Goal: Information Seeking & Learning: Learn about a topic

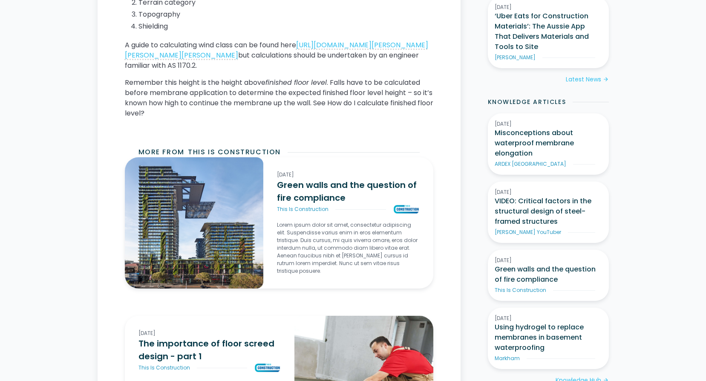
scroll to position [723, 0]
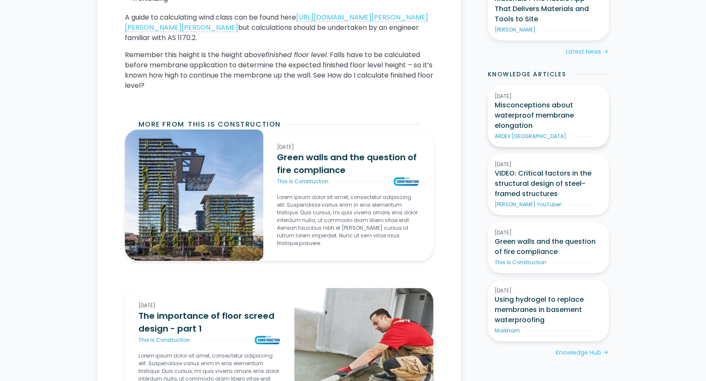
click at [541, 110] on h3 "Misconceptions about waterproof membrane elongation" at bounding box center [548, 115] width 107 height 31
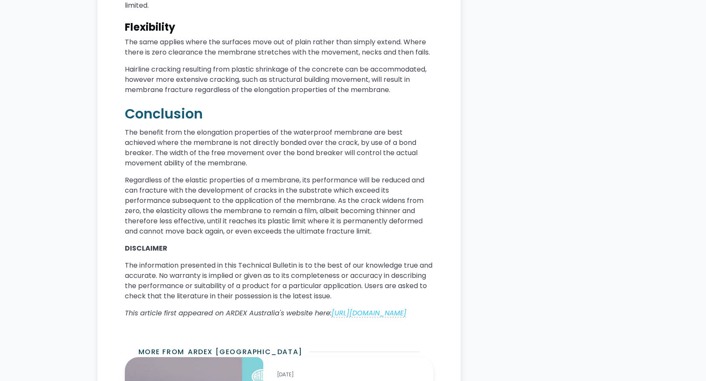
scroll to position [3070, 0]
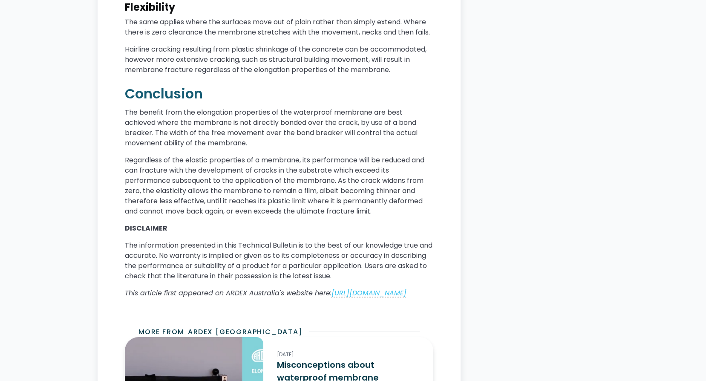
click at [389, 359] on h3 "Misconceptions about waterproof membrane elongation" at bounding box center [348, 378] width 142 height 38
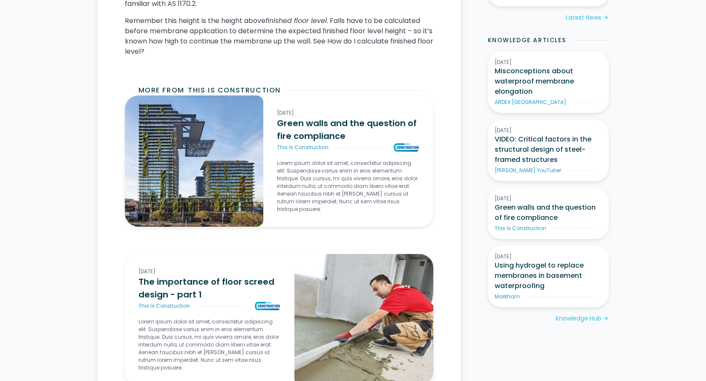
scroll to position [779, 0]
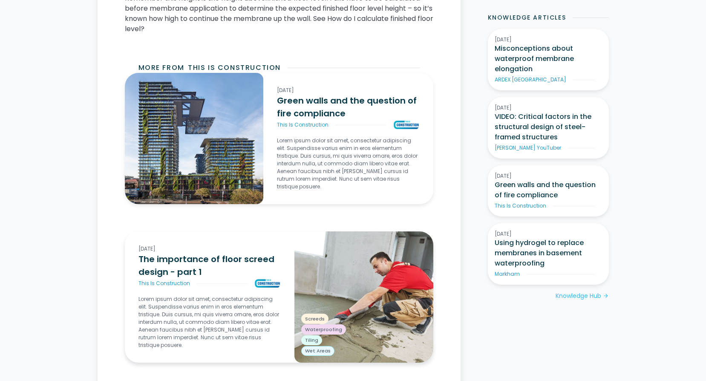
click at [243, 271] on h3 "The importance of floor screed design - part 1" at bounding box center [210, 266] width 142 height 26
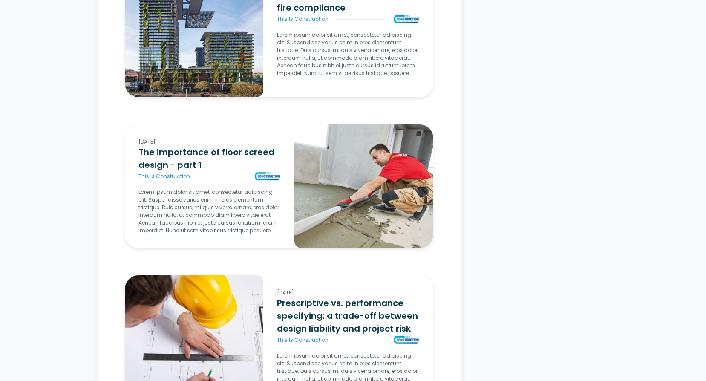
scroll to position [3240, 0]
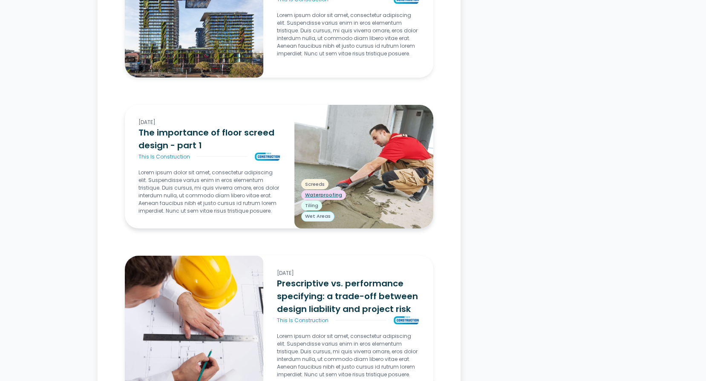
click at [328, 200] on div "Waterproofing" at bounding box center [323, 195] width 45 height 10
click at [303, 200] on div "Waterproofing" at bounding box center [323, 195] width 45 height 10
click at [306, 200] on div "Waterproofing" at bounding box center [323, 195] width 45 height 10
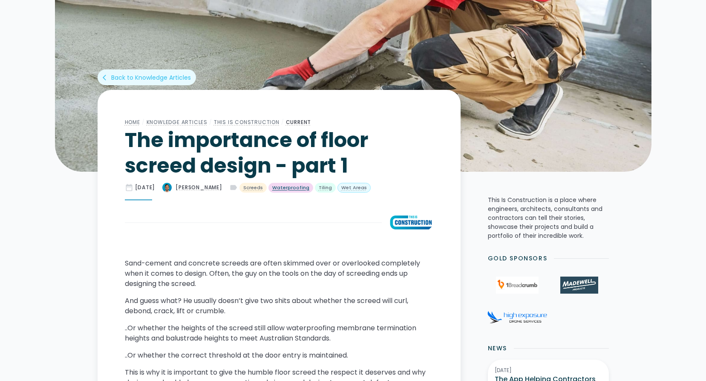
scroll to position [171, 0]
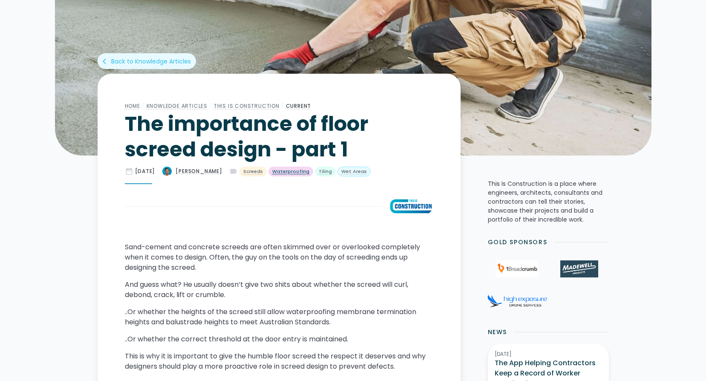
click at [297, 171] on div "Waterproofing" at bounding box center [290, 171] width 37 height 7
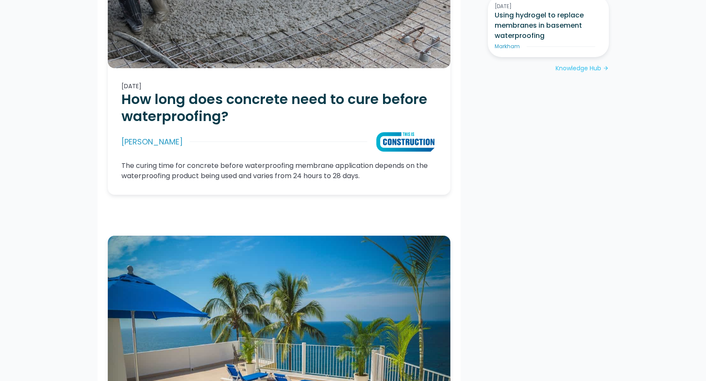
scroll to position [796, 0]
click at [188, 101] on h2 "How long does concrete need to cure before waterproofing?" at bounding box center [279, 108] width 315 height 34
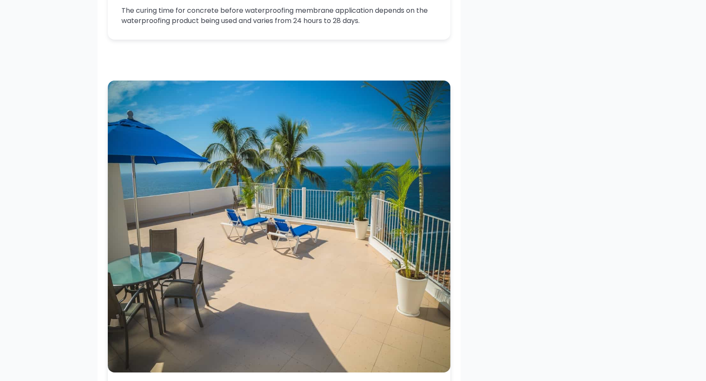
scroll to position [966, 0]
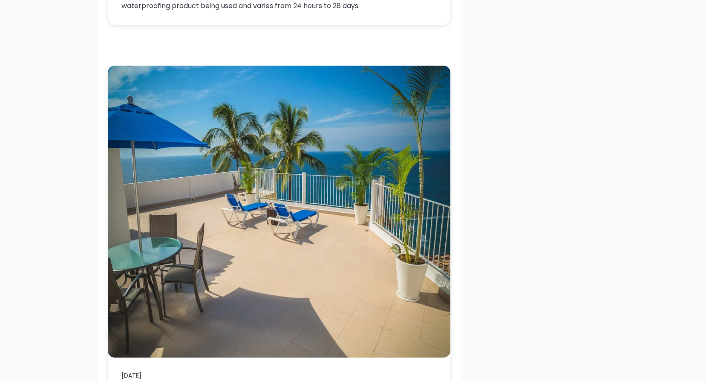
click at [231, 212] on img at bounding box center [279, 212] width 343 height 292
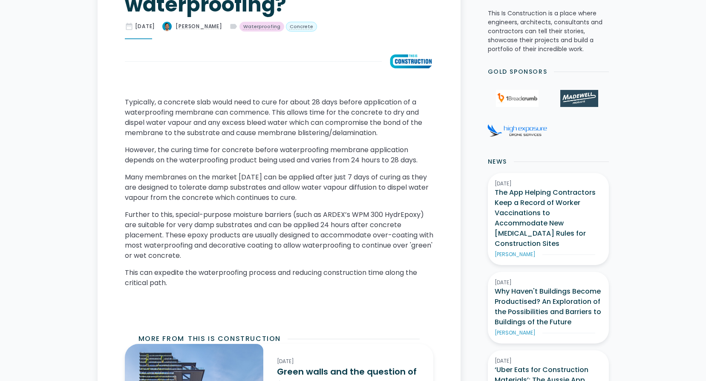
scroll to position [398, 0]
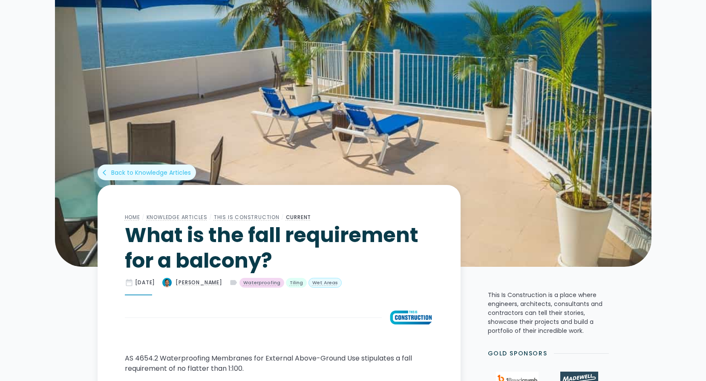
scroll to position [57, 0]
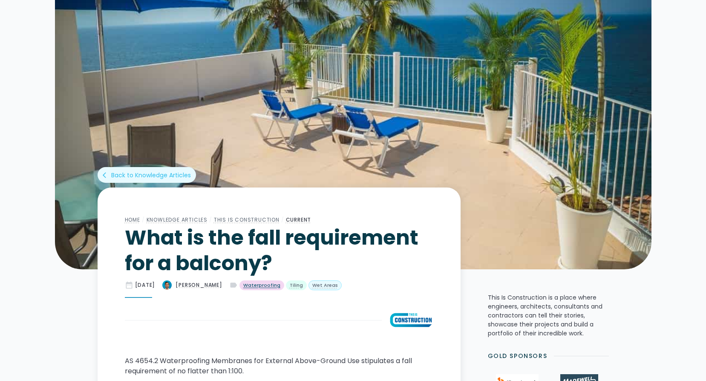
click at [272, 285] on div "Waterproofing" at bounding box center [261, 285] width 37 height 7
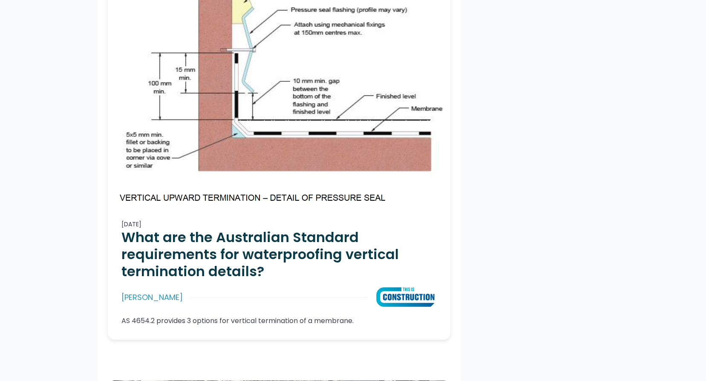
scroll to position [2785, 0]
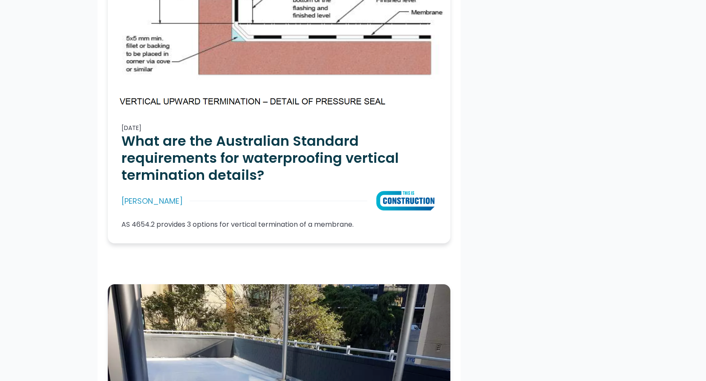
click at [193, 133] on h2 "What are the Australian Standard requirements for waterproofing vertical termin…" at bounding box center [279, 158] width 315 height 51
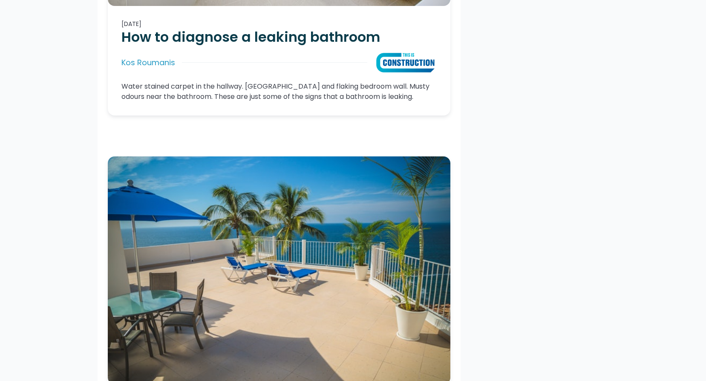
scroll to position [4036, 0]
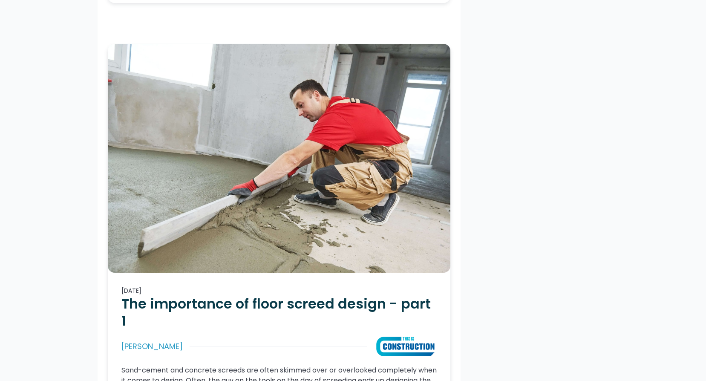
scroll to position [3240, 0]
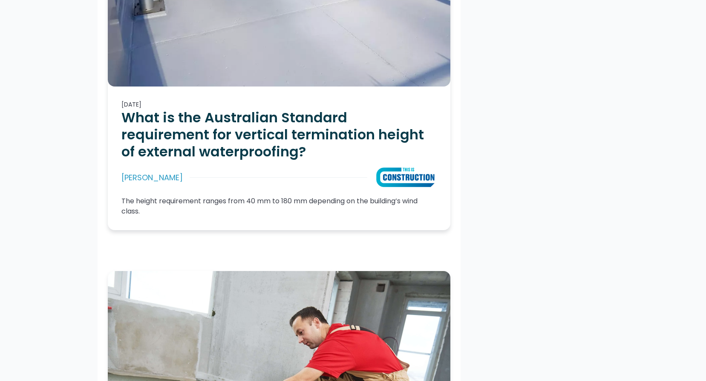
click at [165, 141] on h2 "What is the Australian Standard requirement for vertical termination height of …" at bounding box center [279, 134] width 315 height 51
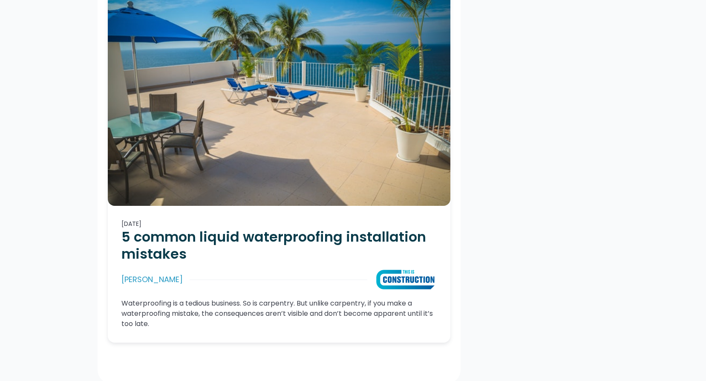
scroll to position [4320, 0]
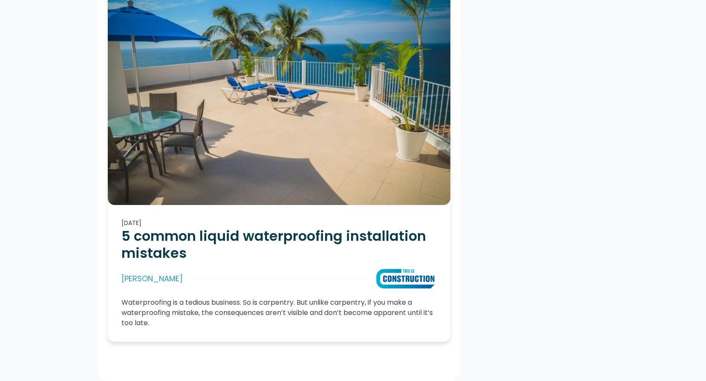
click at [170, 228] on h2 "5 common liquid waterproofing installation mistakes" at bounding box center [279, 245] width 315 height 34
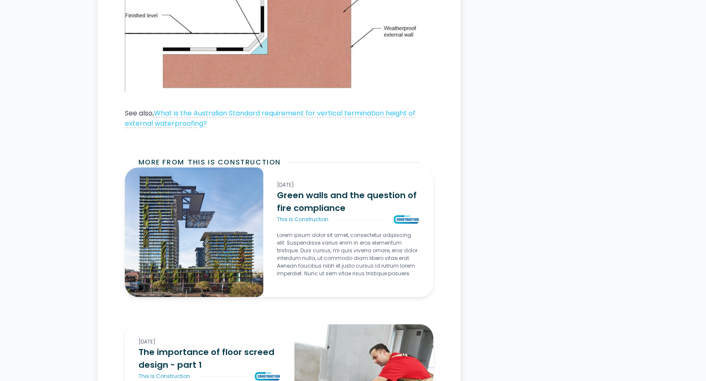
scroll to position [1535, 0]
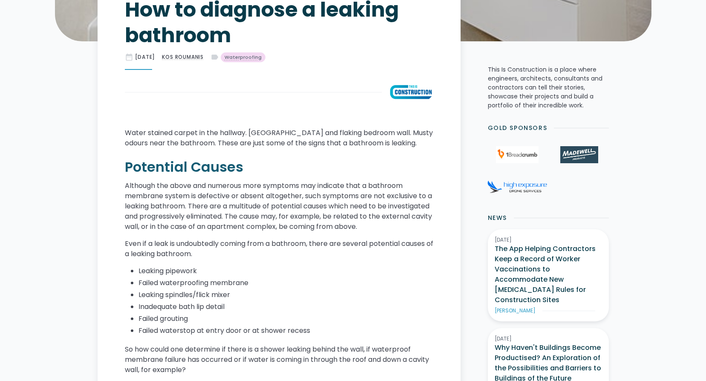
scroll to position [284, 0]
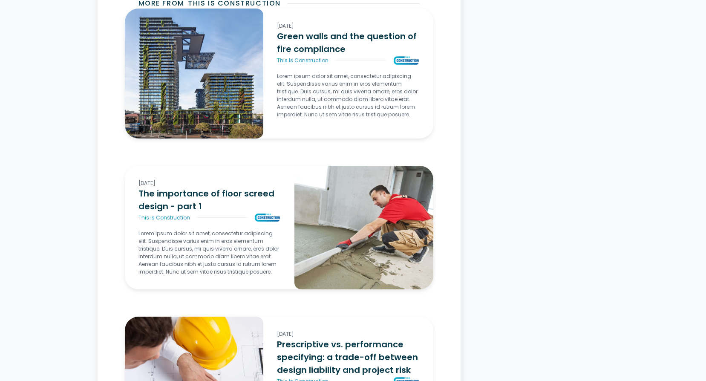
scroll to position [1933, 0]
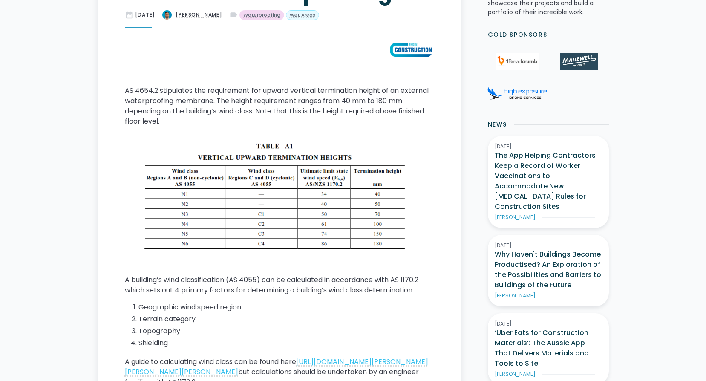
scroll to position [512, 0]
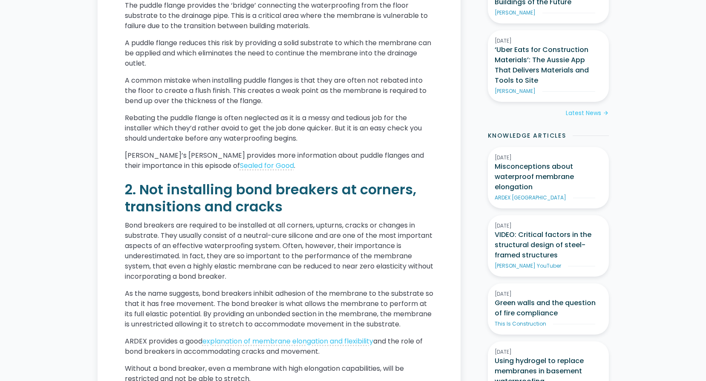
scroll to position [682, 0]
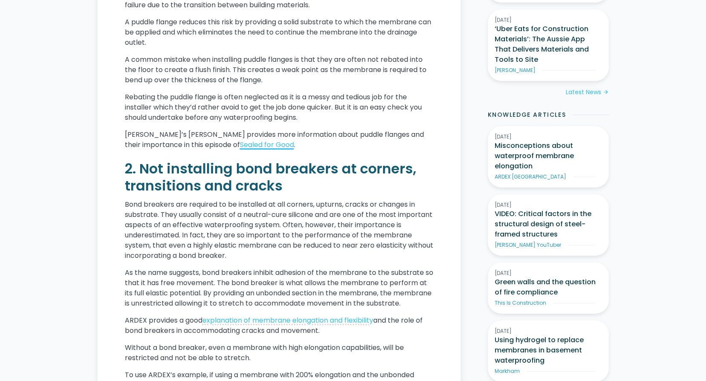
click at [256, 150] on link "Sealed for Good" at bounding box center [267, 145] width 54 height 10
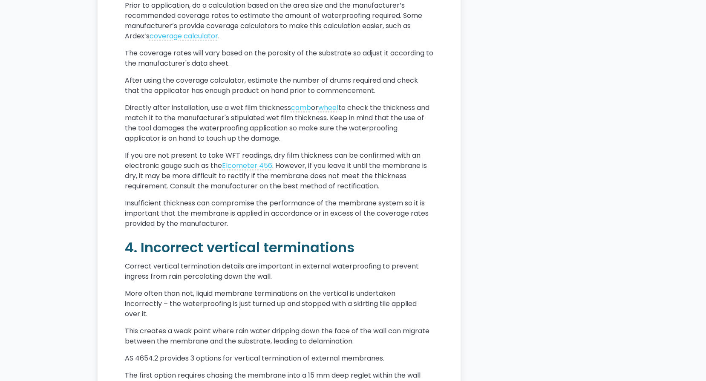
scroll to position [1364, 0]
click at [330, 112] on link "wheel" at bounding box center [328, 107] width 20 height 10
click at [249, 170] on link "Elcometer 456" at bounding box center [247, 165] width 50 height 10
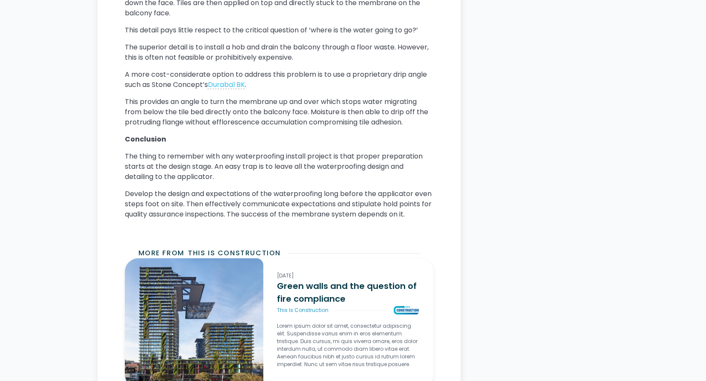
scroll to position [2046, 0]
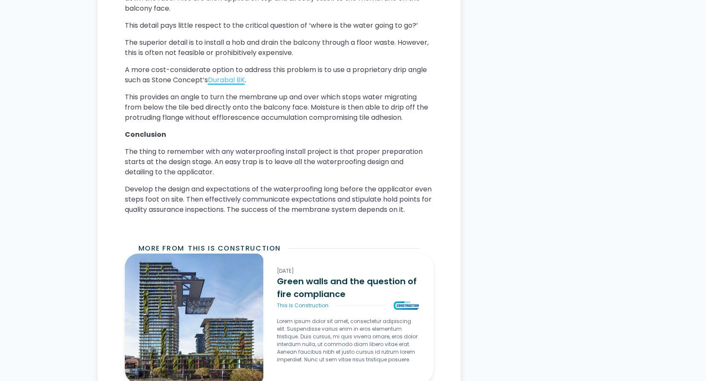
click at [224, 85] on link "Durabal BK" at bounding box center [226, 80] width 37 height 10
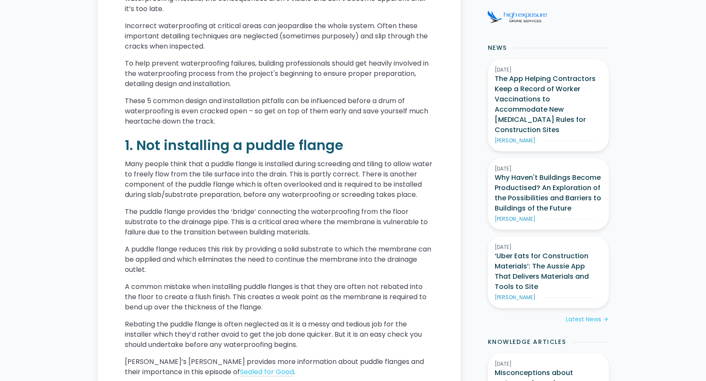
scroll to position [227, 0]
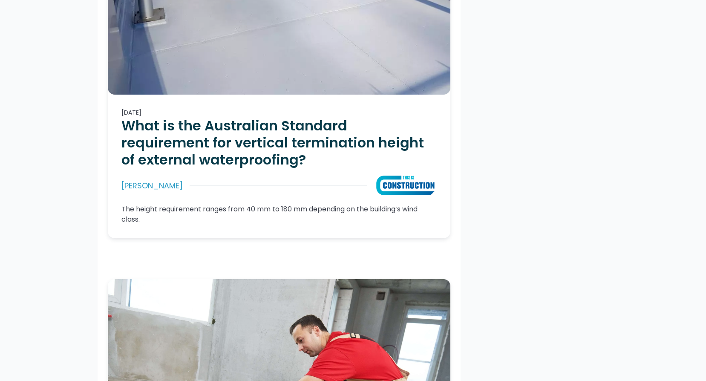
scroll to position [3241, 0]
